Goal: Transaction & Acquisition: Purchase product/service

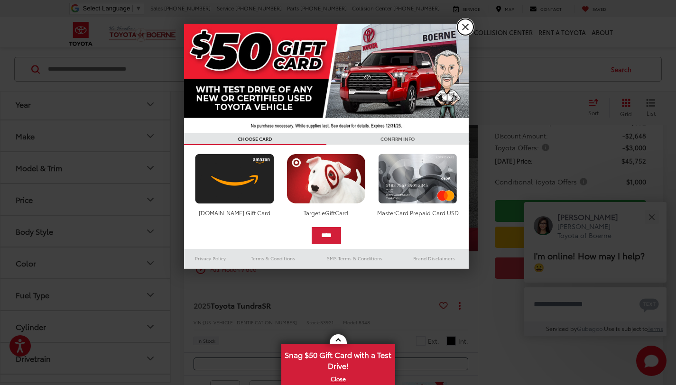
click at [462, 27] on link "X" at bounding box center [465, 27] width 16 height 16
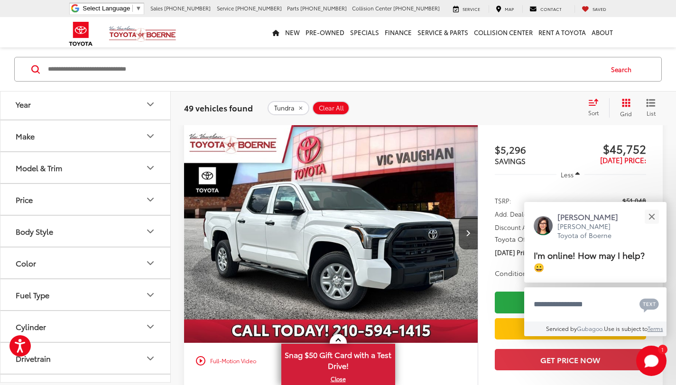
scroll to position [84, 0]
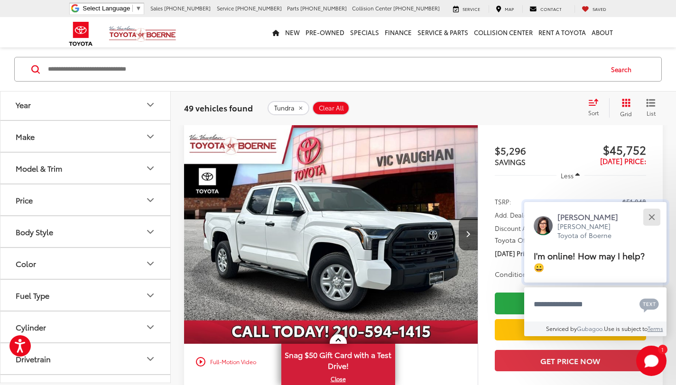
click at [652, 220] on div "Close" at bounding box center [651, 217] width 6 height 6
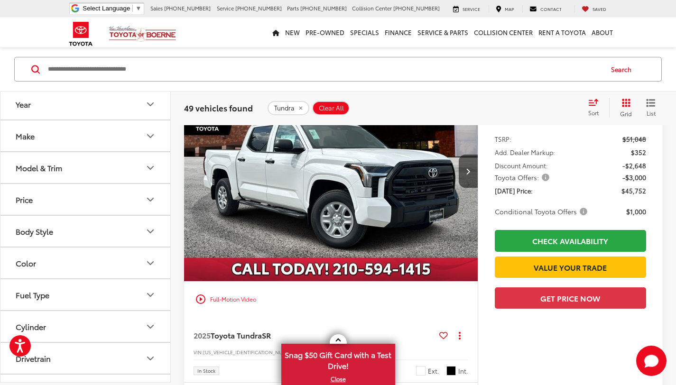
scroll to position [147, 0]
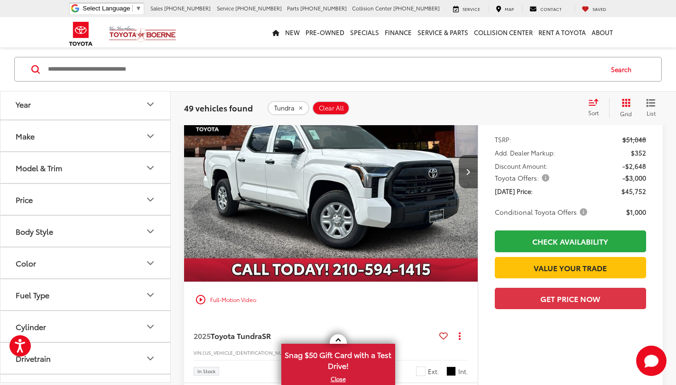
click at [473, 175] on button "Next image" at bounding box center [468, 171] width 19 height 33
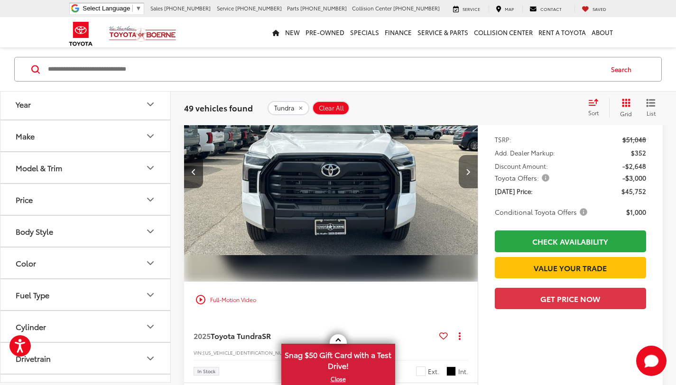
click at [473, 175] on button "Next image" at bounding box center [468, 171] width 19 height 33
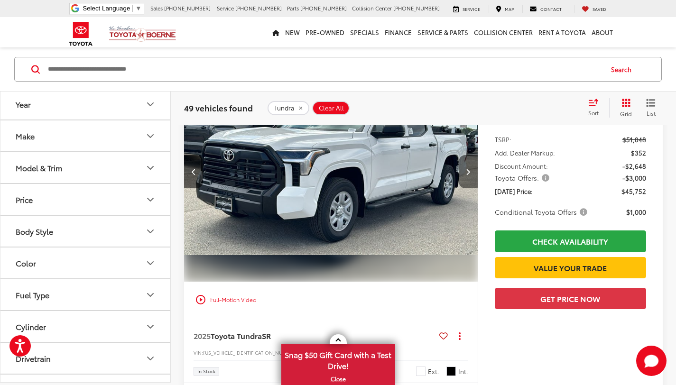
click at [473, 175] on button "Next image" at bounding box center [468, 171] width 19 height 33
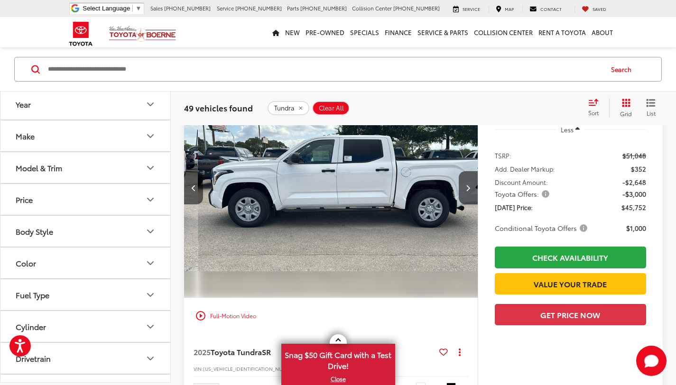
scroll to position [0, 885]
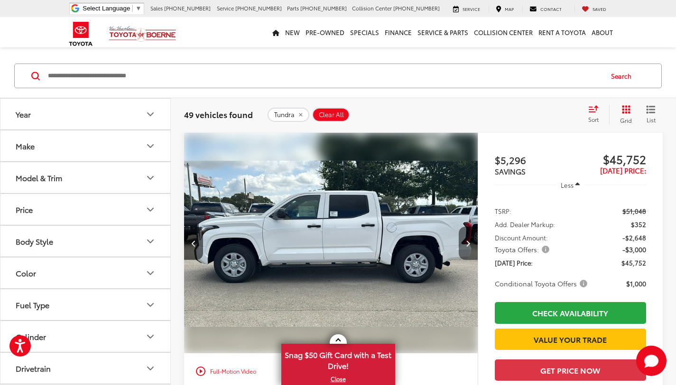
click at [470, 237] on button "Next image" at bounding box center [468, 243] width 19 height 33
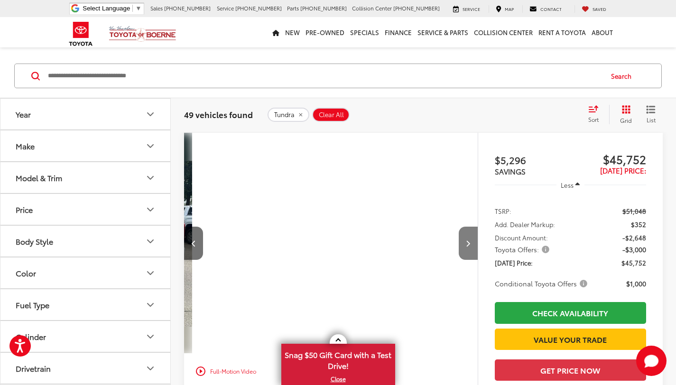
scroll to position [0, 1180]
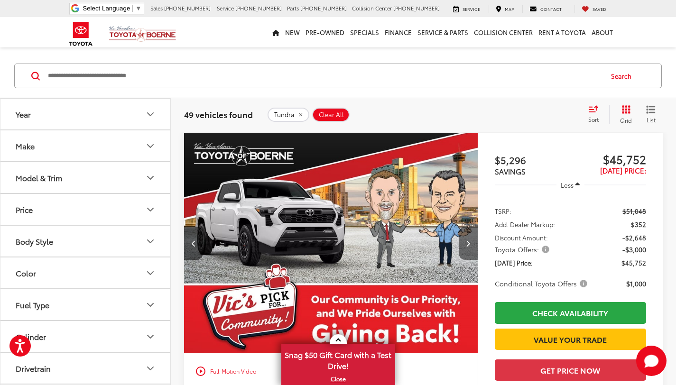
click at [470, 237] on button "Next image" at bounding box center [468, 243] width 19 height 33
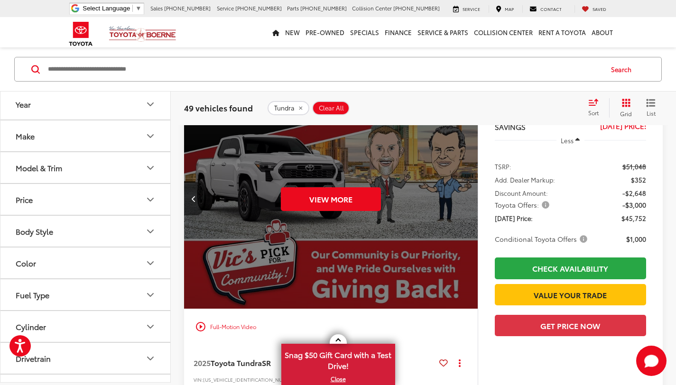
scroll to position [146, 0]
